Goal: Task Accomplishment & Management: Use online tool/utility

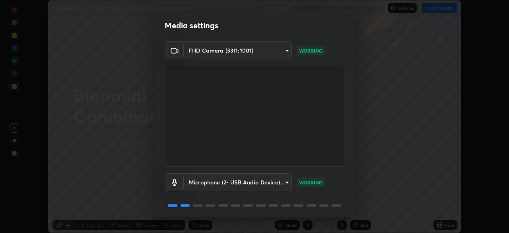
scroll to position [28, 0]
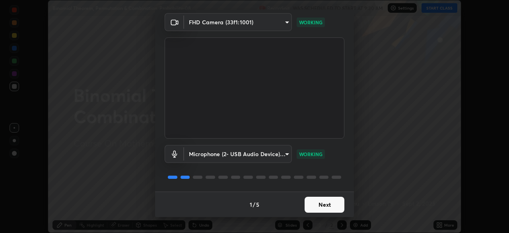
click at [338, 202] on button "Next" at bounding box center [325, 204] width 40 height 16
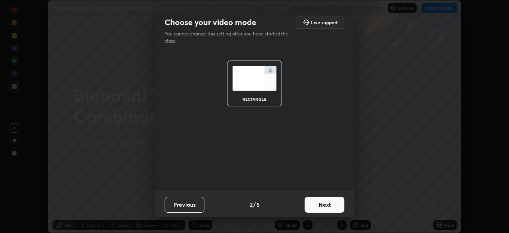
click at [336, 200] on button "Next" at bounding box center [325, 204] width 40 height 16
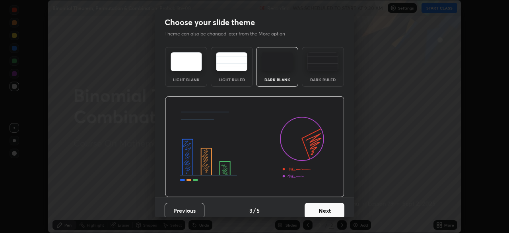
click at [339, 202] on button "Next" at bounding box center [325, 210] width 40 height 16
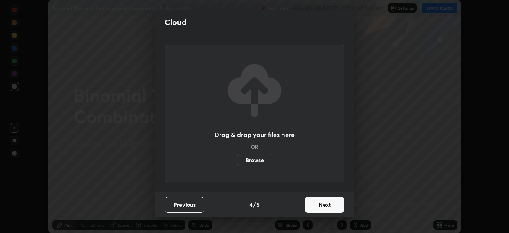
click at [339, 200] on button "Next" at bounding box center [325, 204] width 40 height 16
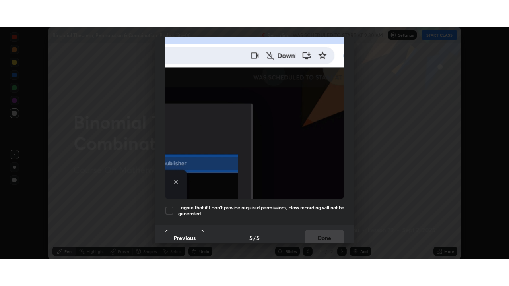
scroll to position [191, 0]
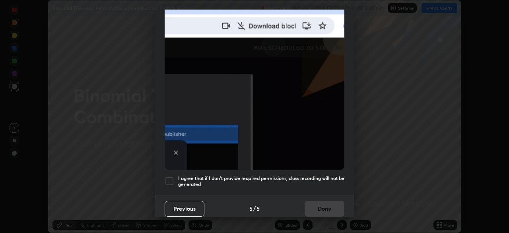
click at [336, 175] on h5 "I agree that if I don't provide required permissions, class recording will not …" at bounding box center [261, 181] width 166 height 12
click at [335, 200] on button "Done" at bounding box center [325, 208] width 40 height 16
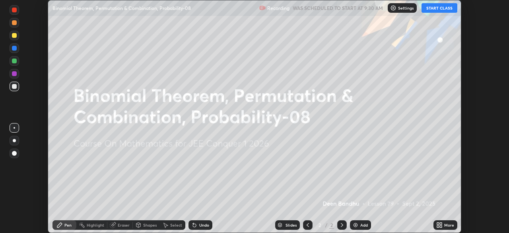
click at [438, 223] on icon at bounding box center [438, 223] width 2 height 2
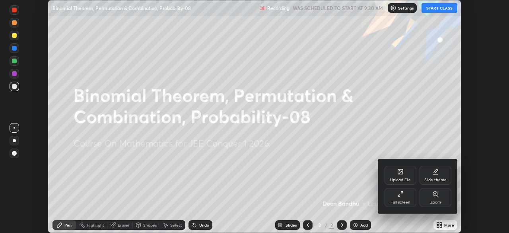
click at [399, 196] on icon at bounding box center [400, 194] width 6 height 6
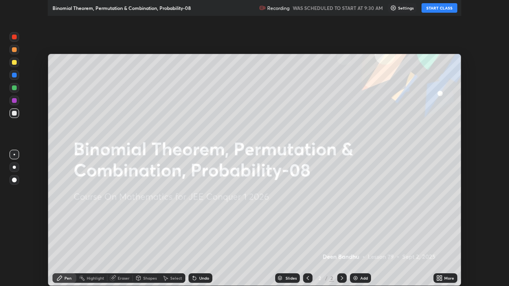
scroll to position [286, 509]
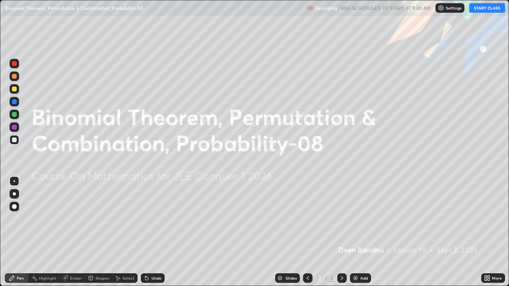
click at [490, 9] on button "START CLASS" at bounding box center [487, 8] width 36 height 10
click at [362, 232] on div "Add" at bounding box center [364, 278] width 8 height 4
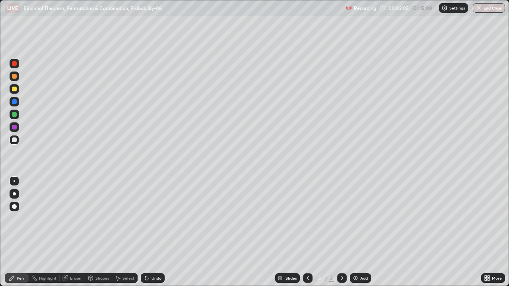
click at [14, 76] on div at bounding box center [14, 76] width 5 height 5
click at [361, 232] on div "Add" at bounding box center [364, 278] width 8 height 4
click at [15, 127] on div at bounding box center [14, 127] width 5 height 5
click at [363, 232] on div "Add" at bounding box center [364, 278] width 8 height 4
click at [15, 116] on div at bounding box center [14, 114] width 5 height 5
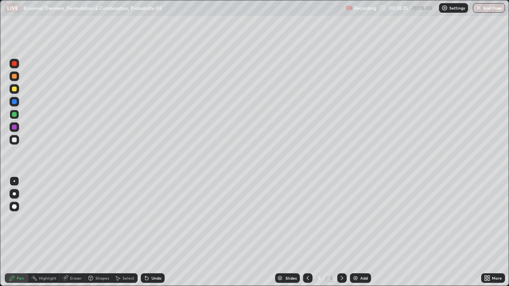
click at [15, 126] on div at bounding box center [14, 127] width 5 height 5
click at [363, 232] on div "Add" at bounding box center [364, 278] width 8 height 4
click at [12, 114] on div at bounding box center [14, 114] width 5 height 5
click at [364, 232] on div "Add" at bounding box center [364, 278] width 8 height 4
click at [14, 127] on div at bounding box center [14, 127] width 5 height 5
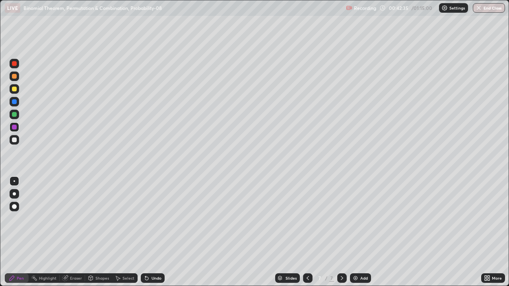
click at [77, 232] on div "Eraser" at bounding box center [76, 278] width 12 height 4
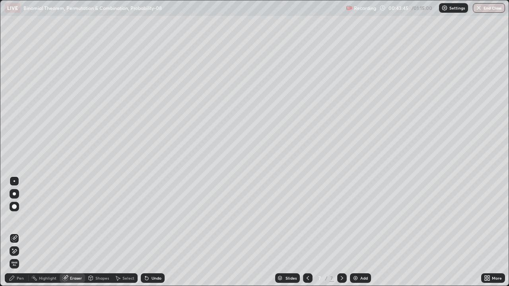
click at [21, 232] on div "Pen" at bounding box center [20, 278] width 7 height 4
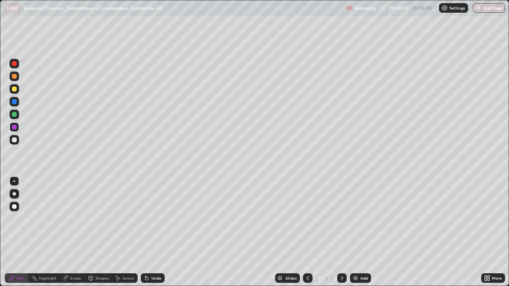
click at [307, 232] on icon at bounding box center [308, 278] width 6 height 6
click at [306, 232] on icon at bounding box center [308, 278] width 6 height 6
click at [307, 232] on icon at bounding box center [308, 278] width 6 height 6
click at [307, 232] on icon at bounding box center [308, 278] width 2 height 4
click at [340, 232] on icon at bounding box center [342, 278] width 6 height 6
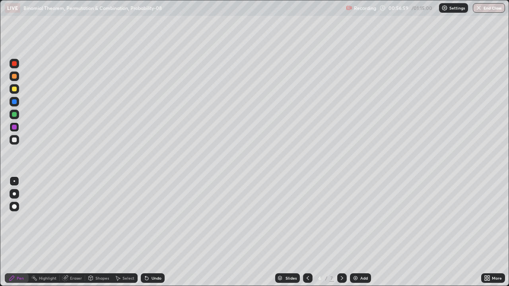
click at [342, 232] on icon at bounding box center [342, 278] width 6 height 6
click at [342, 232] on icon at bounding box center [342, 278] width 2 height 4
click at [307, 232] on icon at bounding box center [308, 278] width 6 height 6
click at [341, 232] on icon at bounding box center [342, 278] width 6 height 6
click at [340, 232] on icon at bounding box center [342, 278] width 6 height 6
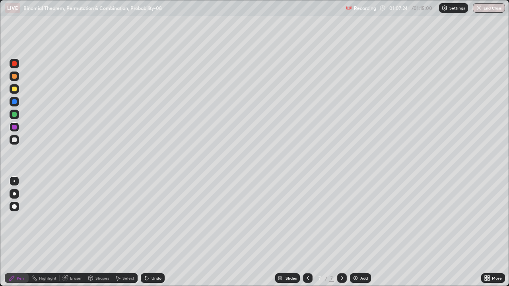
click at [14, 102] on div at bounding box center [14, 101] width 5 height 5
click at [492, 6] on button "End Class" at bounding box center [489, 8] width 31 height 10
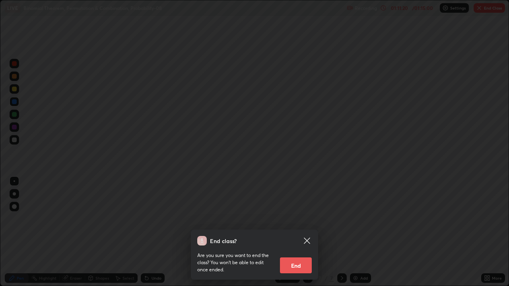
click at [303, 232] on button "End" at bounding box center [296, 266] width 32 height 16
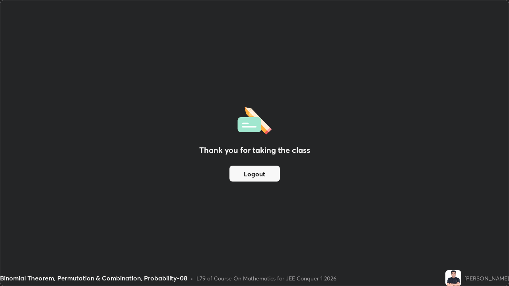
click at [269, 172] on button "Logout" at bounding box center [254, 174] width 51 height 16
